Goal: Use online tool/utility: Utilize a website feature to perform a specific function

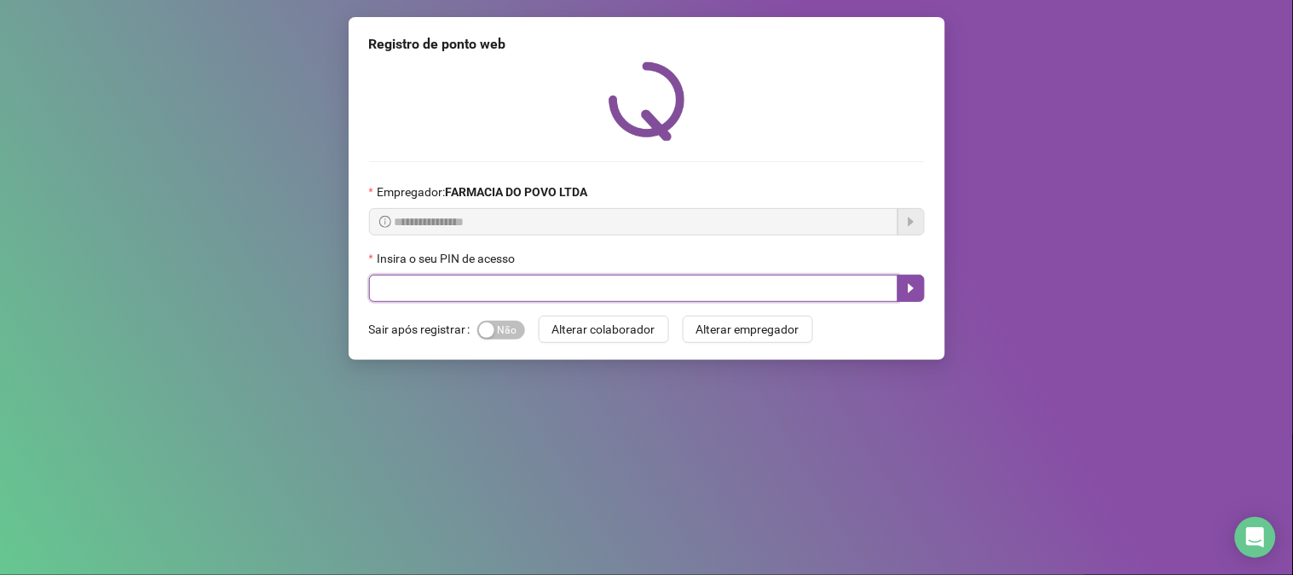
click at [529, 282] on input "text" at bounding box center [633, 288] width 529 height 27
type input "**"
click at [905, 298] on button "button" at bounding box center [911, 288] width 27 height 27
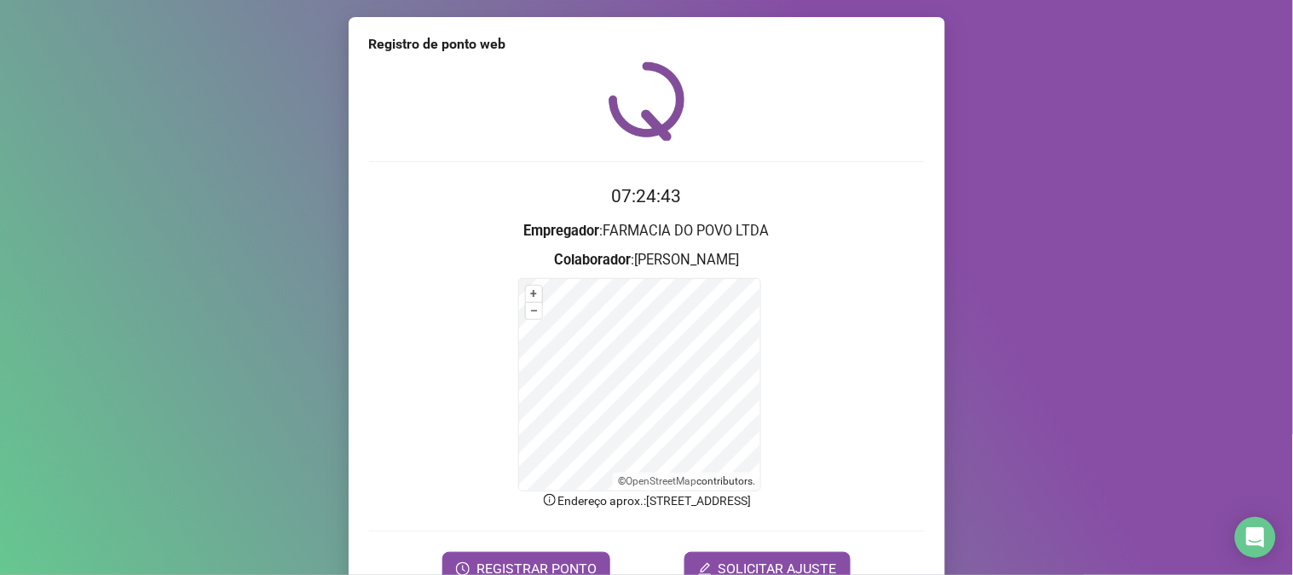
scroll to position [85, 0]
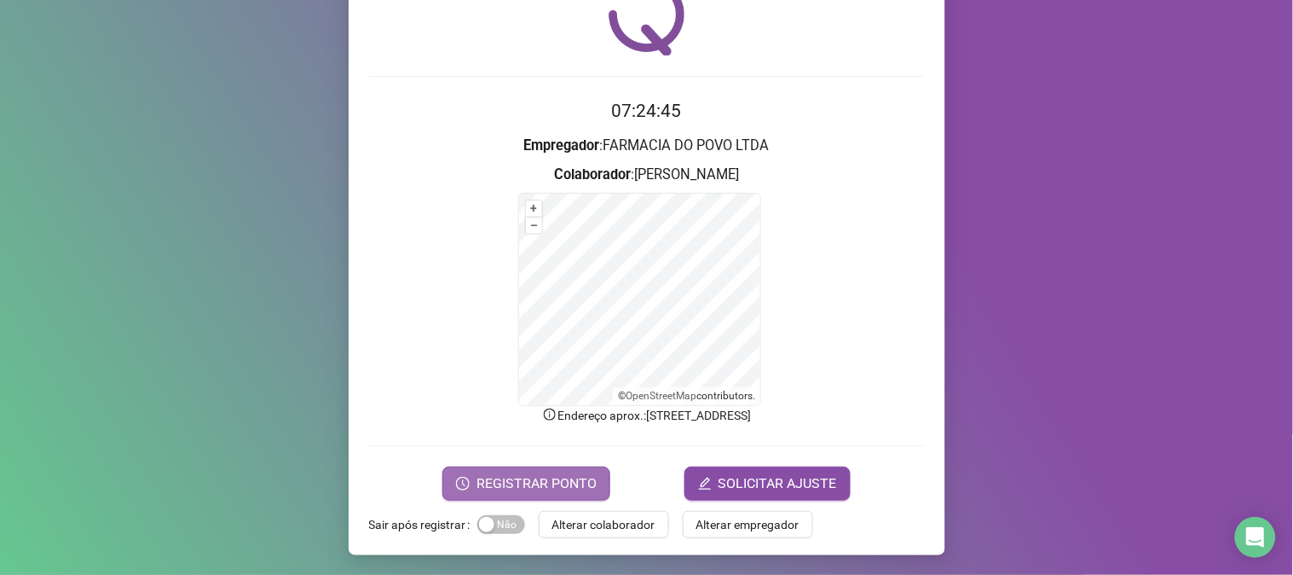
click at [522, 482] on span "REGISTRAR PONTO" at bounding box center [537, 483] width 120 height 20
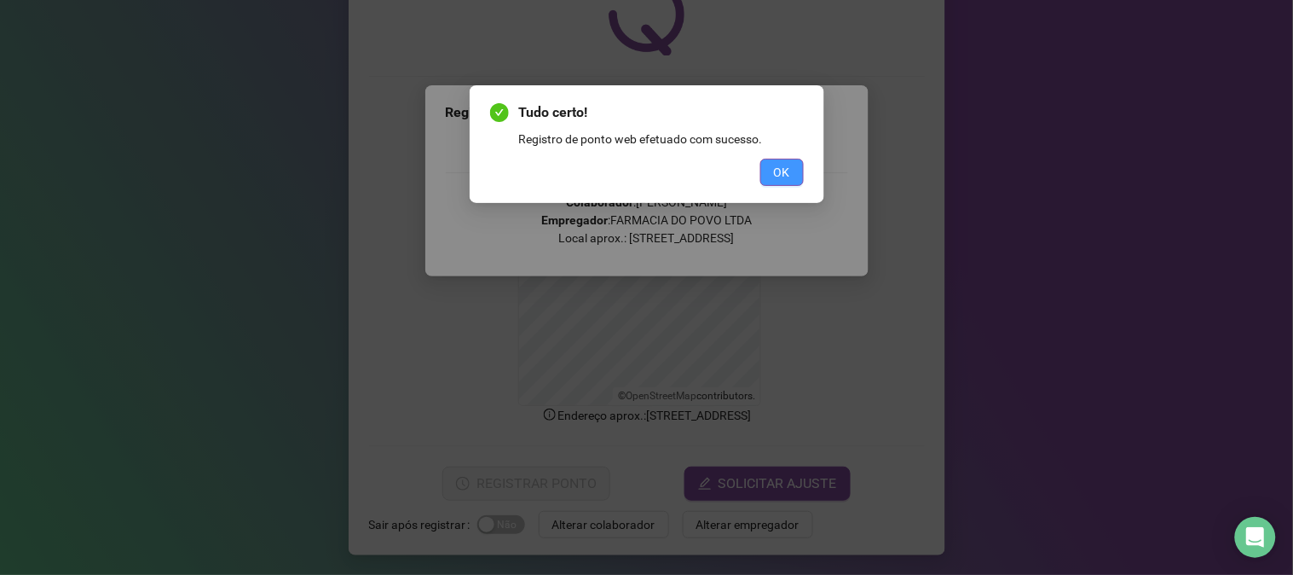
click at [778, 165] on span "OK" at bounding box center [782, 172] width 16 height 19
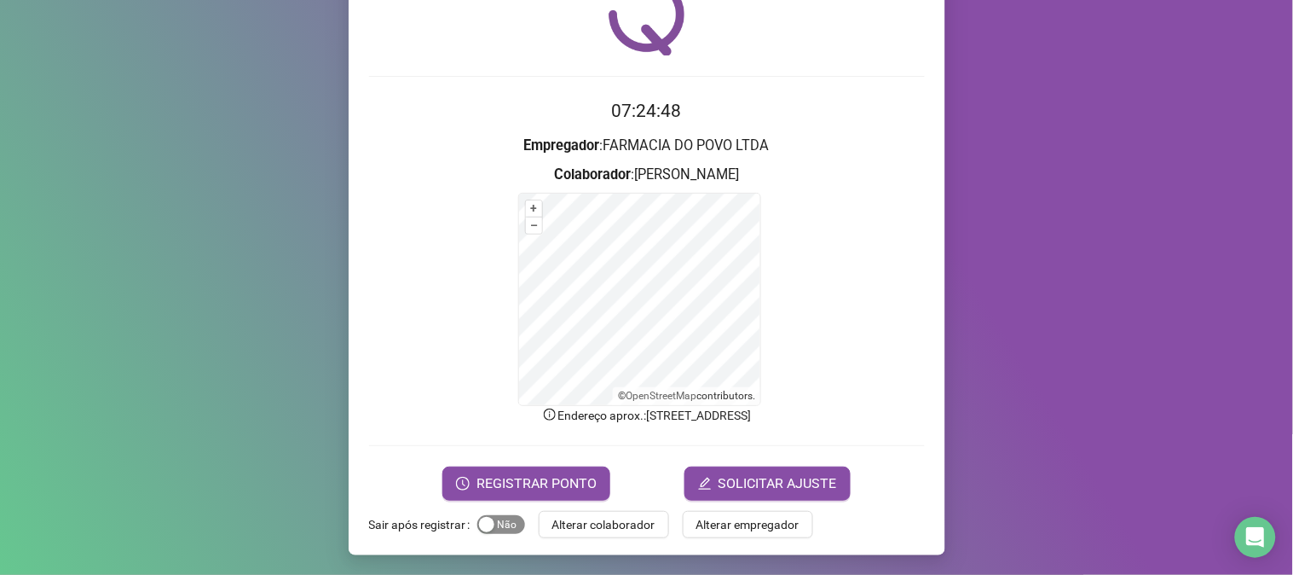
click at [500, 526] on span "Sim Não" at bounding box center [501, 524] width 48 height 19
click at [574, 524] on span "Alterar colaborador" at bounding box center [603, 524] width 103 height 19
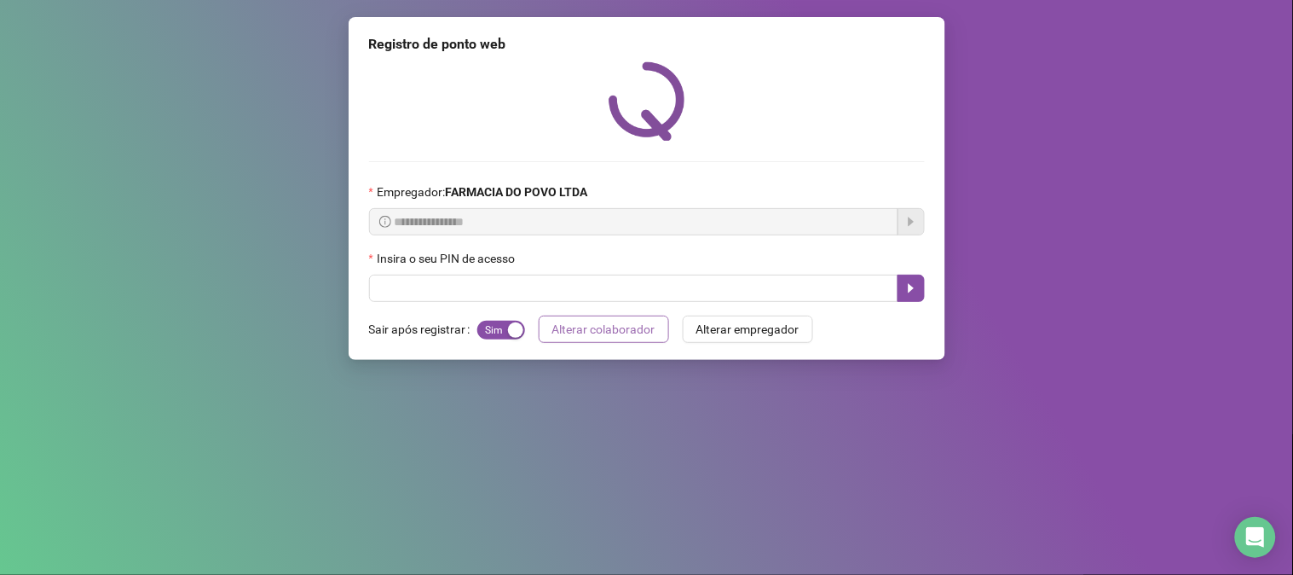
scroll to position [0, 0]
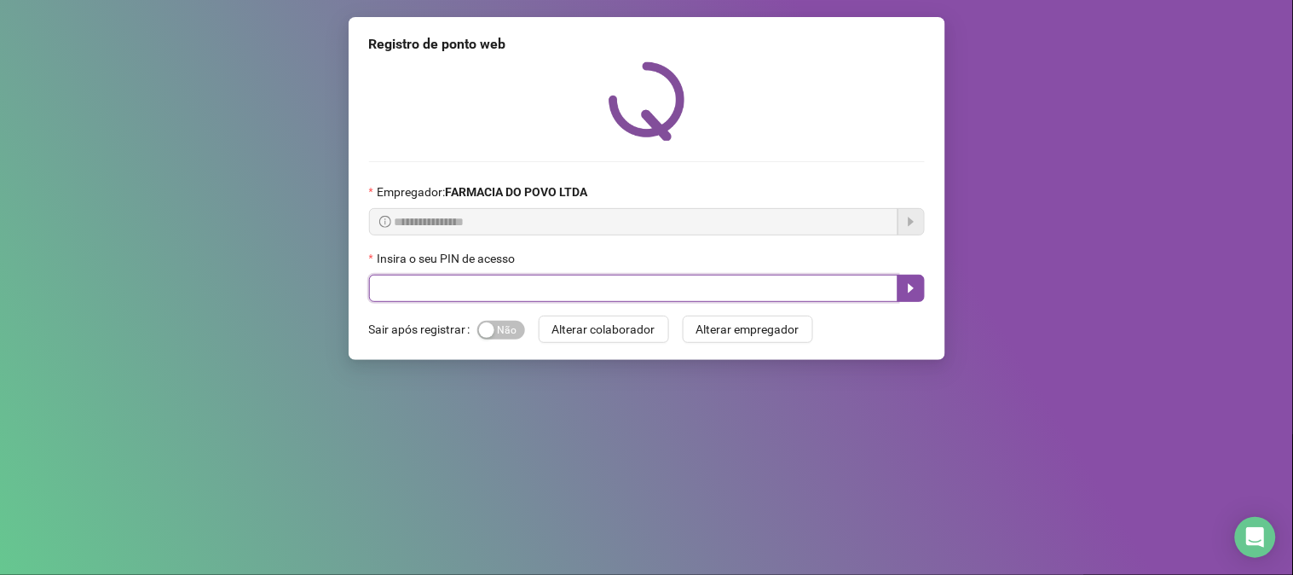
click at [449, 297] on input "text" at bounding box center [633, 288] width 529 height 27
type input "**"
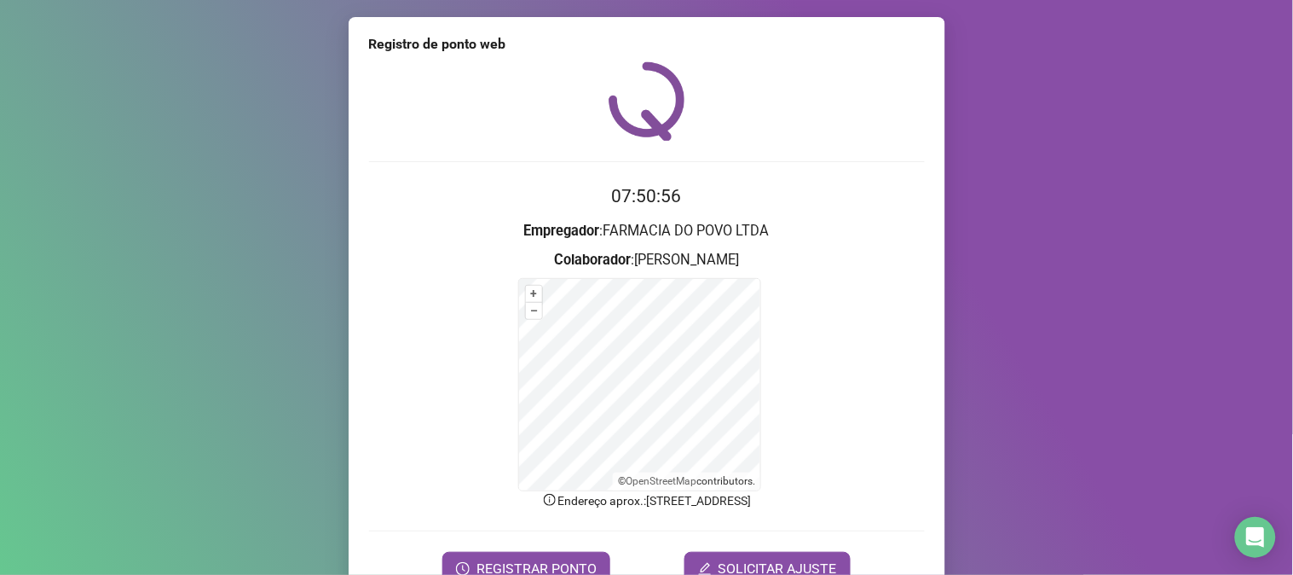
scroll to position [85, 0]
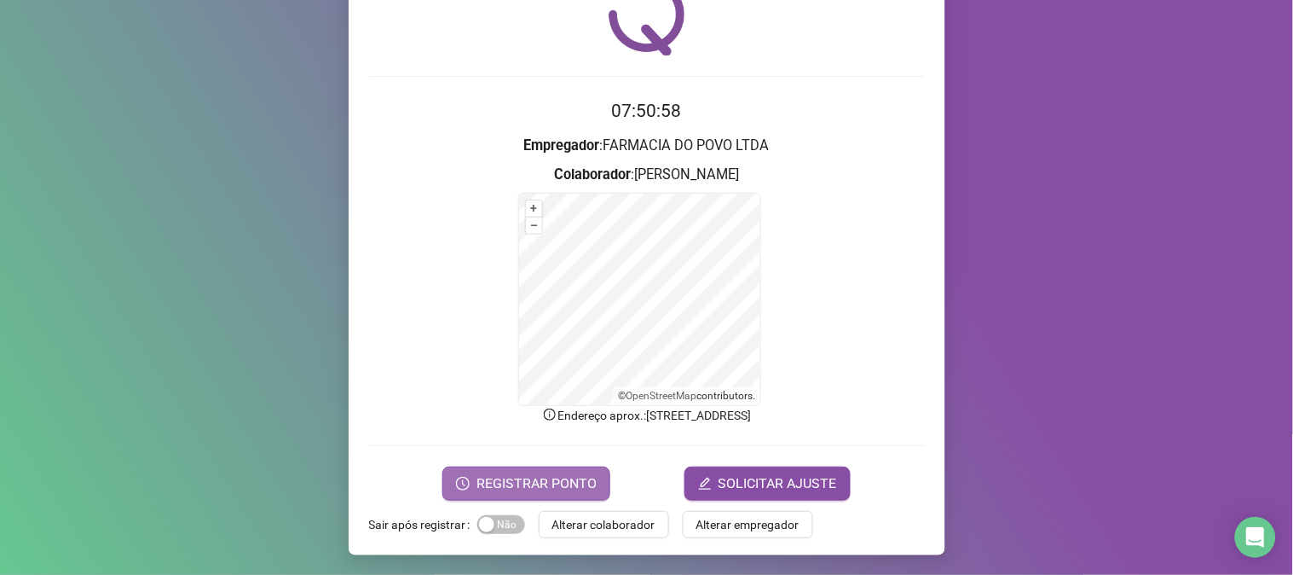
click at [572, 469] on button "REGISTRAR PONTO" at bounding box center [526, 483] width 168 height 34
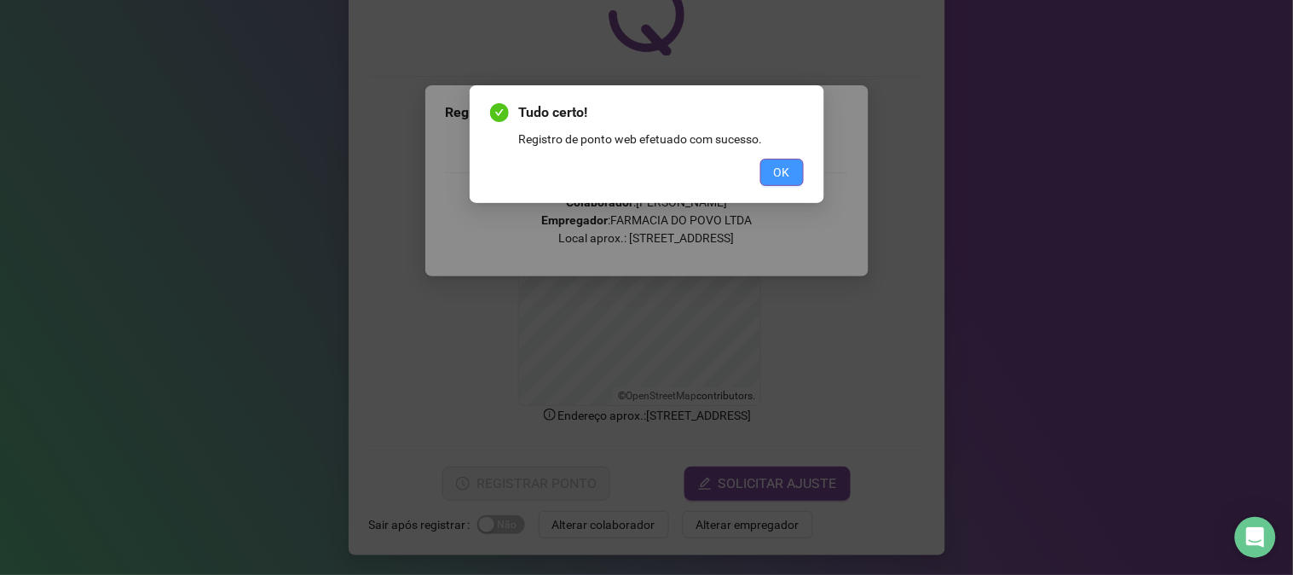
click at [774, 163] on span "OK" at bounding box center [782, 172] width 16 height 19
